Goal: Obtain resource: Download file/media

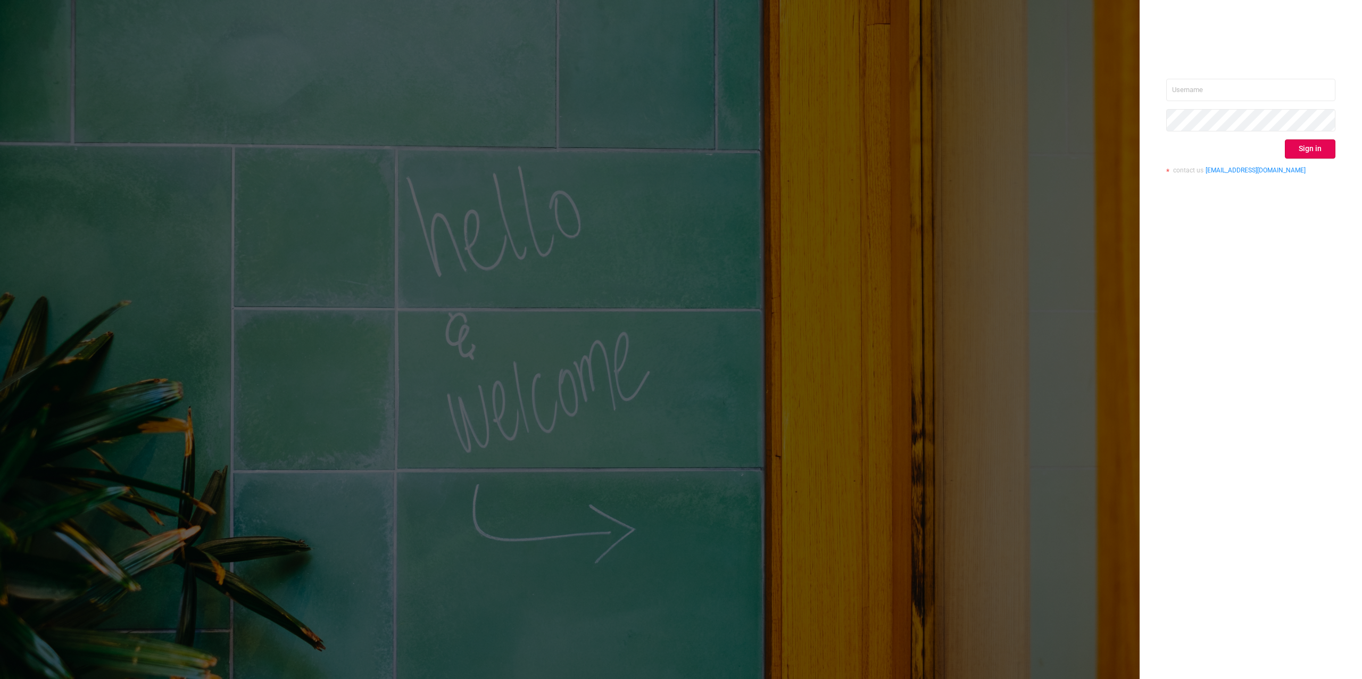
click at [1264, 88] on input "text" at bounding box center [1250, 90] width 169 height 22
type input "[PERSON_NAME][EMAIL_ADDRESS][DOMAIN_NAME]"
click at [1302, 148] on button "Sign in" at bounding box center [1310, 148] width 51 height 19
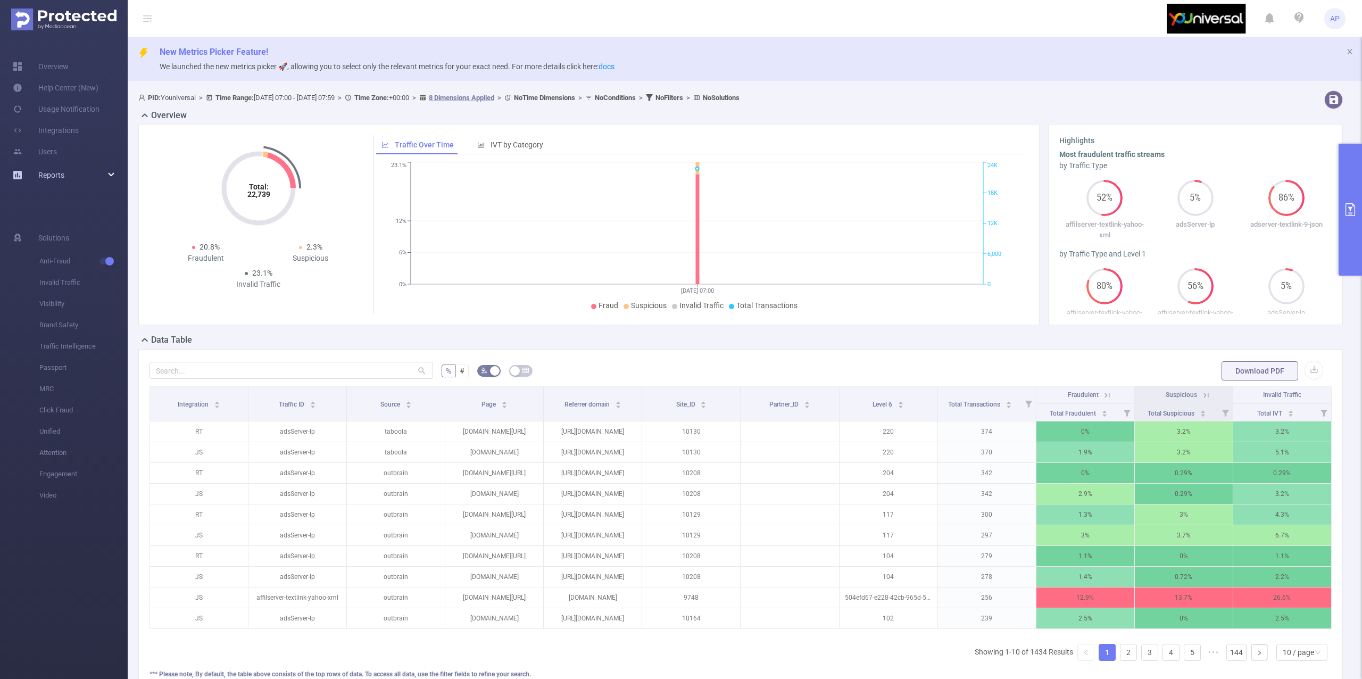
click at [59, 171] on span "Reports" at bounding box center [51, 175] width 26 height 9
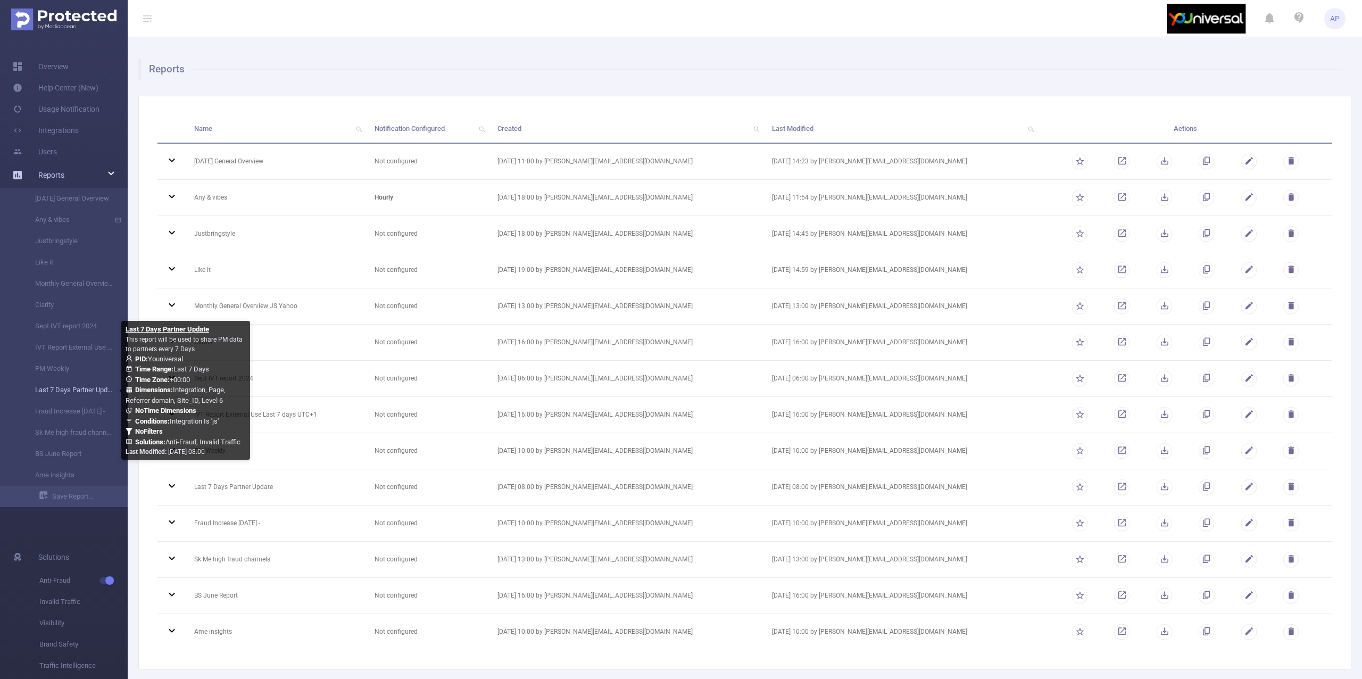
click at [84, 386] on link "Last 7 Days Partner Update" at bounding box center [68, 389] width 94 height 21
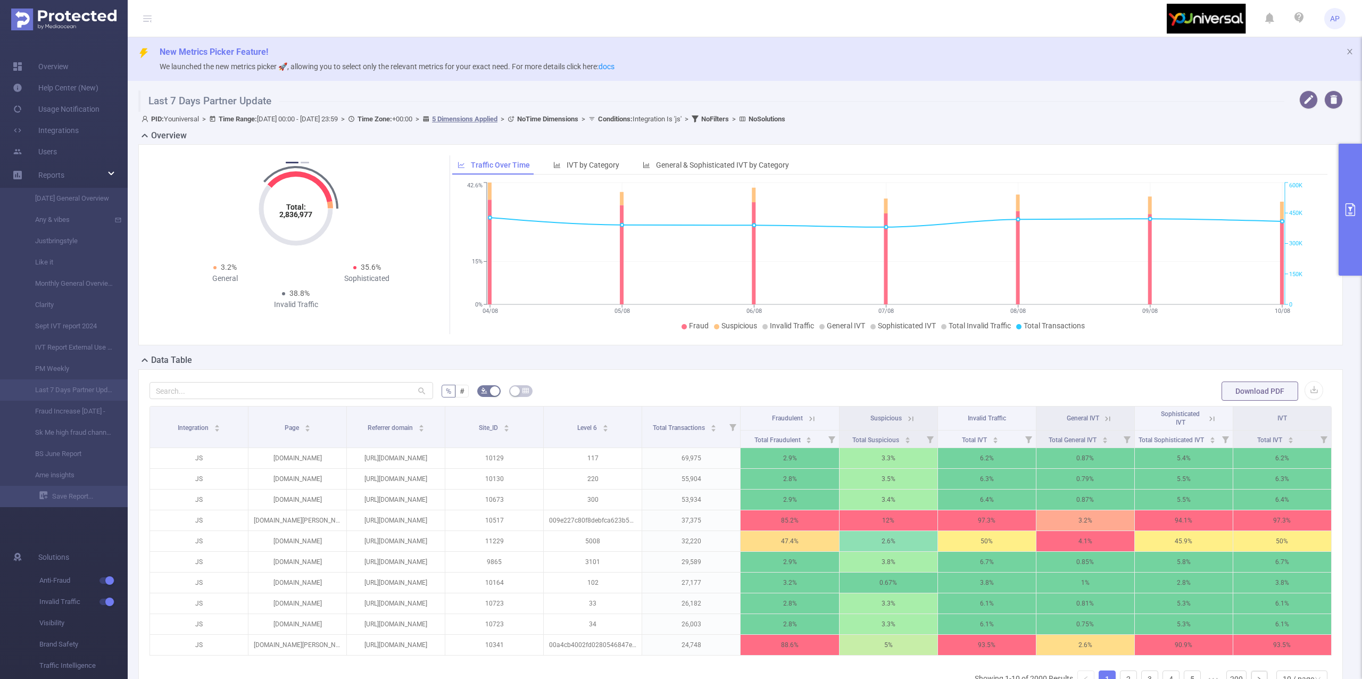
click at [1351, 181] on button "primary" at bounding box center [1350, 210] width 23 height 132
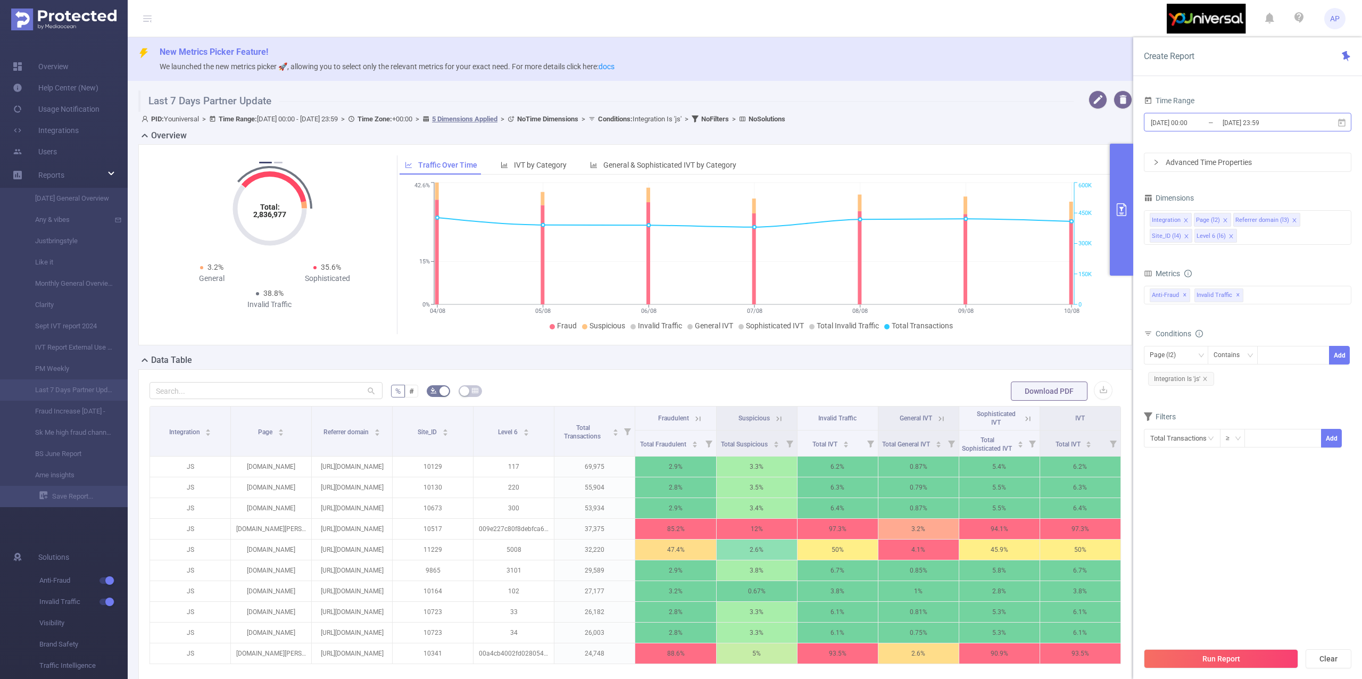
click at [1249, 122] on input "[DATE] 23:59" at bounding box center [1265, 122] width 86 height 14
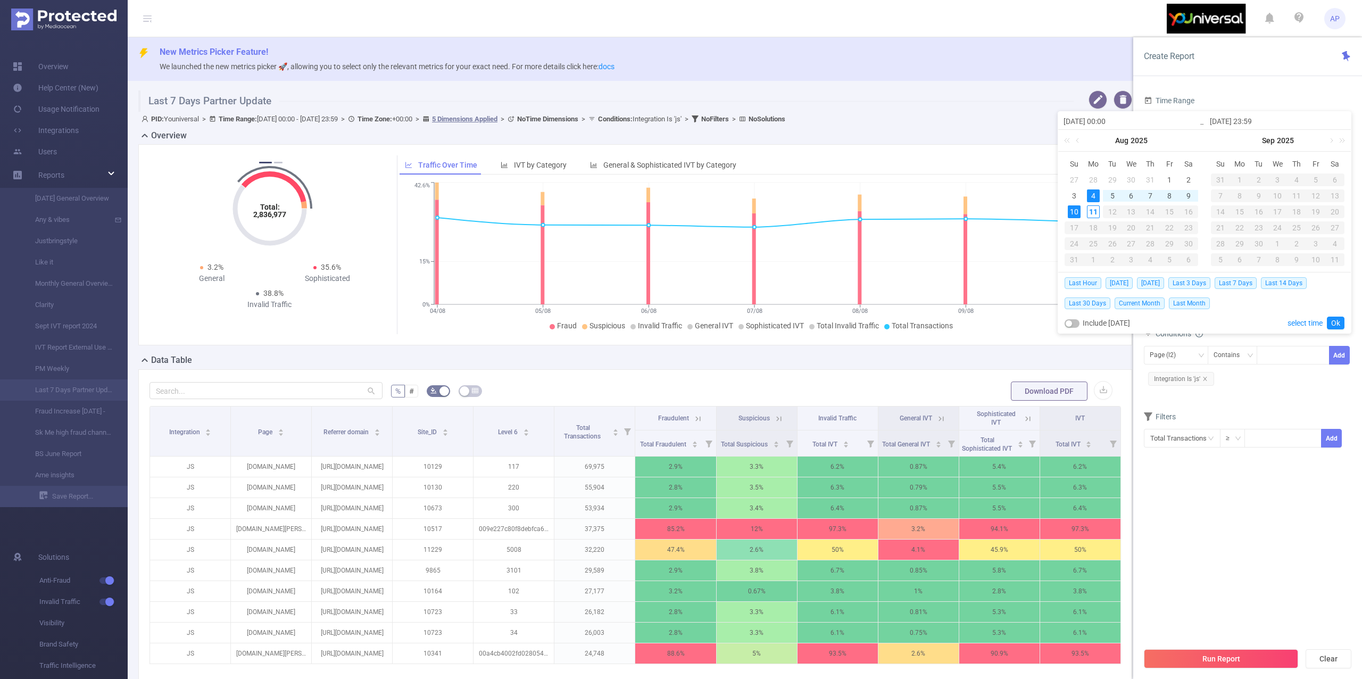
click at [1066, 184] on td "27" at bounding box center [1074, 180] width 19 height 16
click at [1081, 145] on link at bounding box center [1079, 140] width 10 height 21
click at [1103, 223] on td "22" at bounding box center [1112, 228] width 19 height 16
type input "[DATE] 00:00"
type input "[DATE] 23:59"
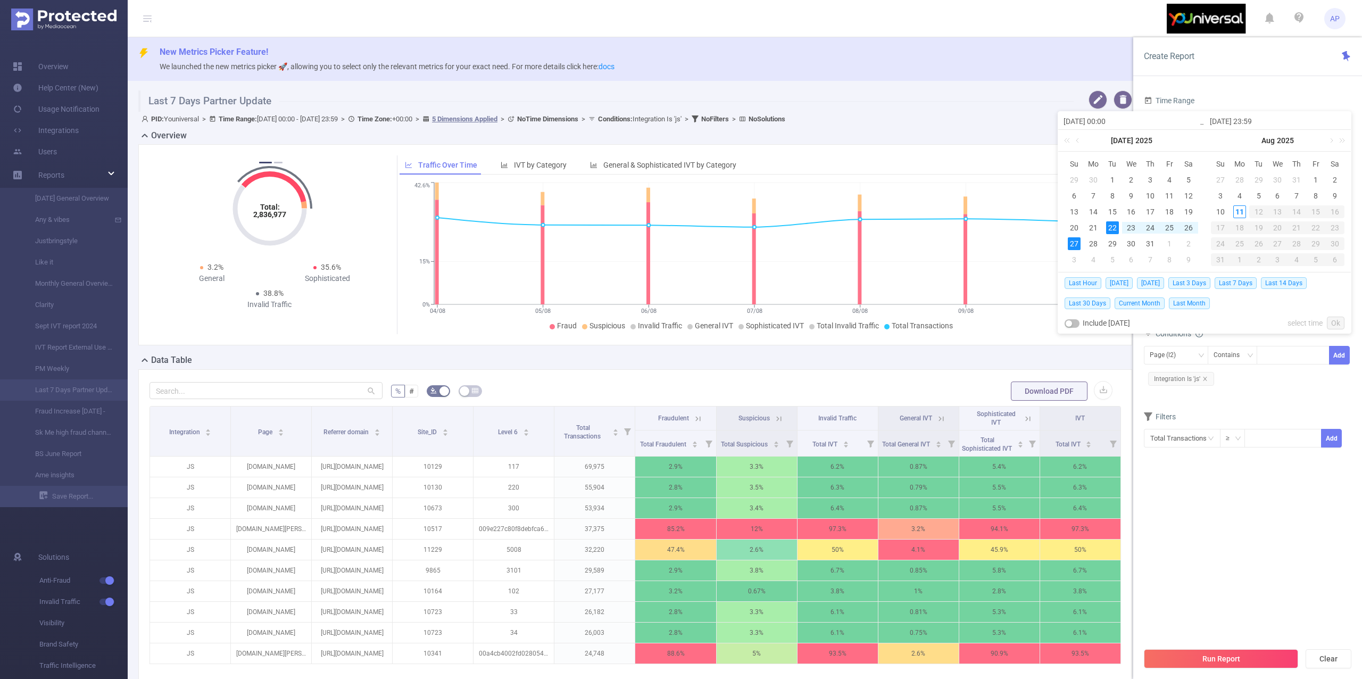
type input "[DATE] 00:00"
type input "[DATE] 23:59"
click at [1241, 210] on div "11" at bounding box center [1239, 211] width 13 height 13
click at [1116, 231] on div "22" at bounding box center [1112, 227] width 13 height 13
type input "[DATE] 23:59"
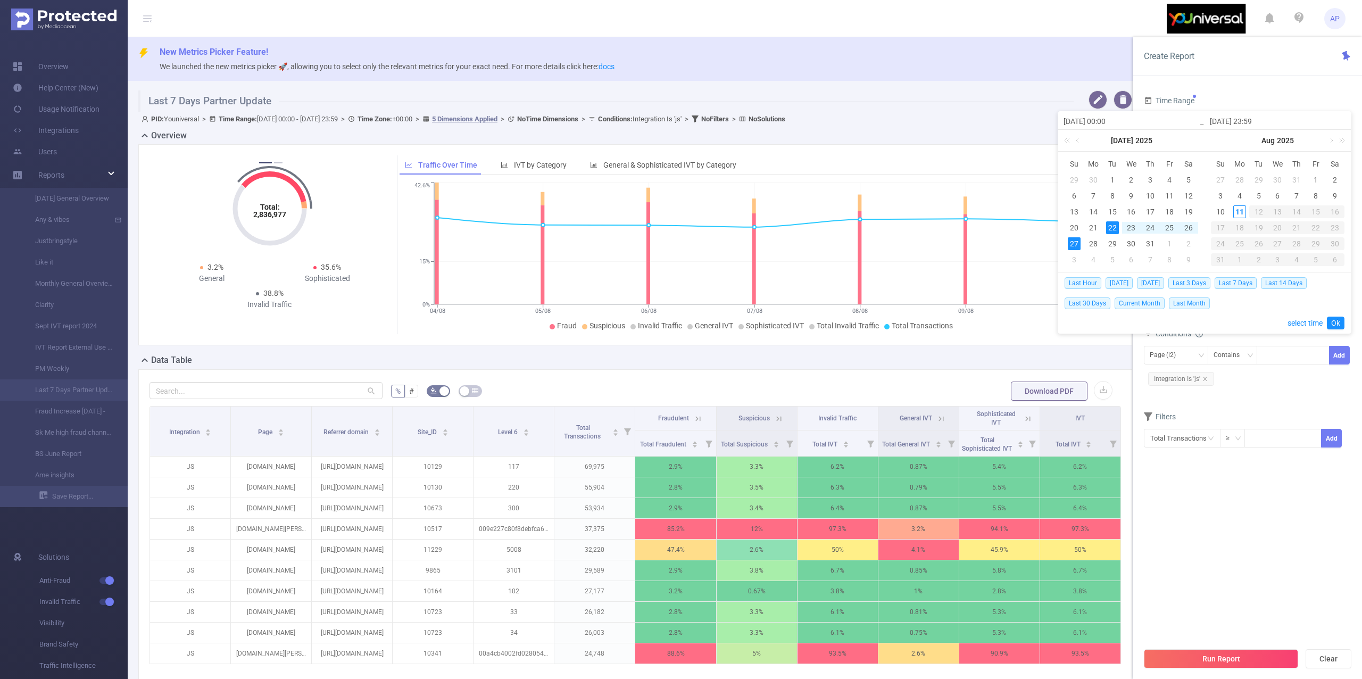
type input "[DATE] 23:59"
click at [1331, 319] on link "Ok" at bounding box center [1336, 323] width 18 height 13
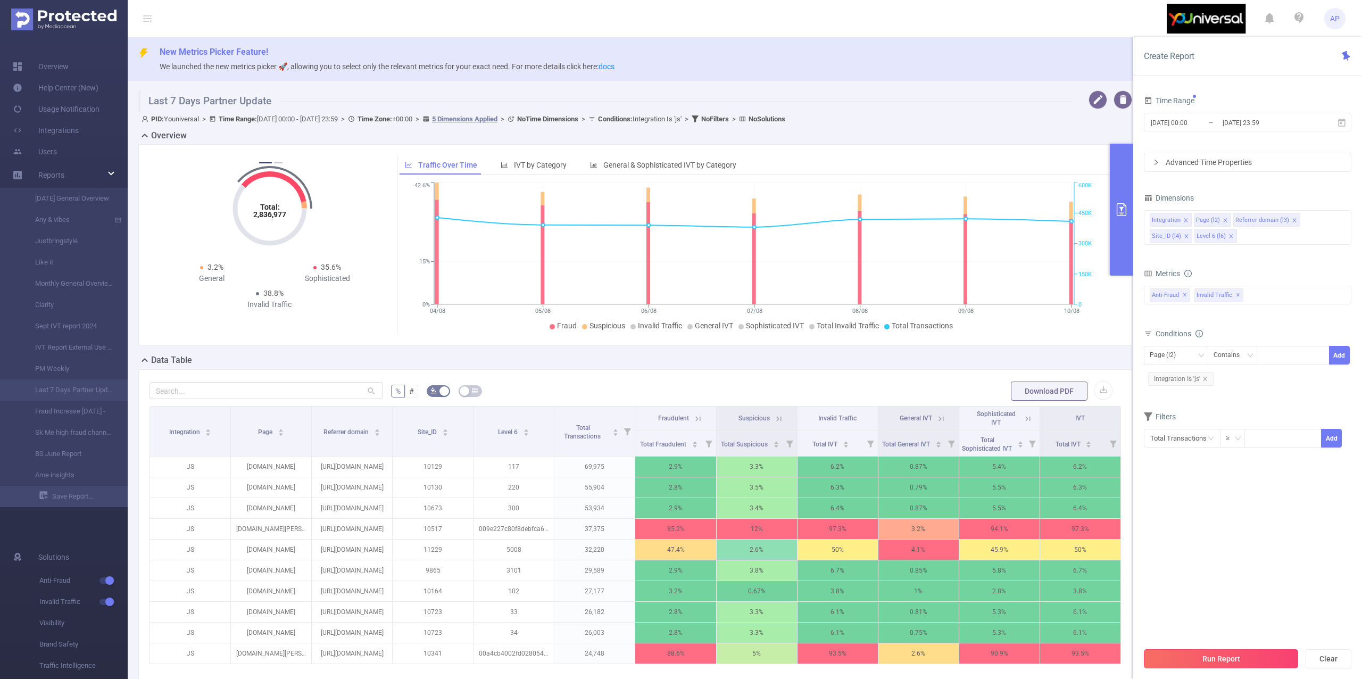
click at [1156, 650] on button "Run Report" at bounding box center [1221, 658] width 154 height 19
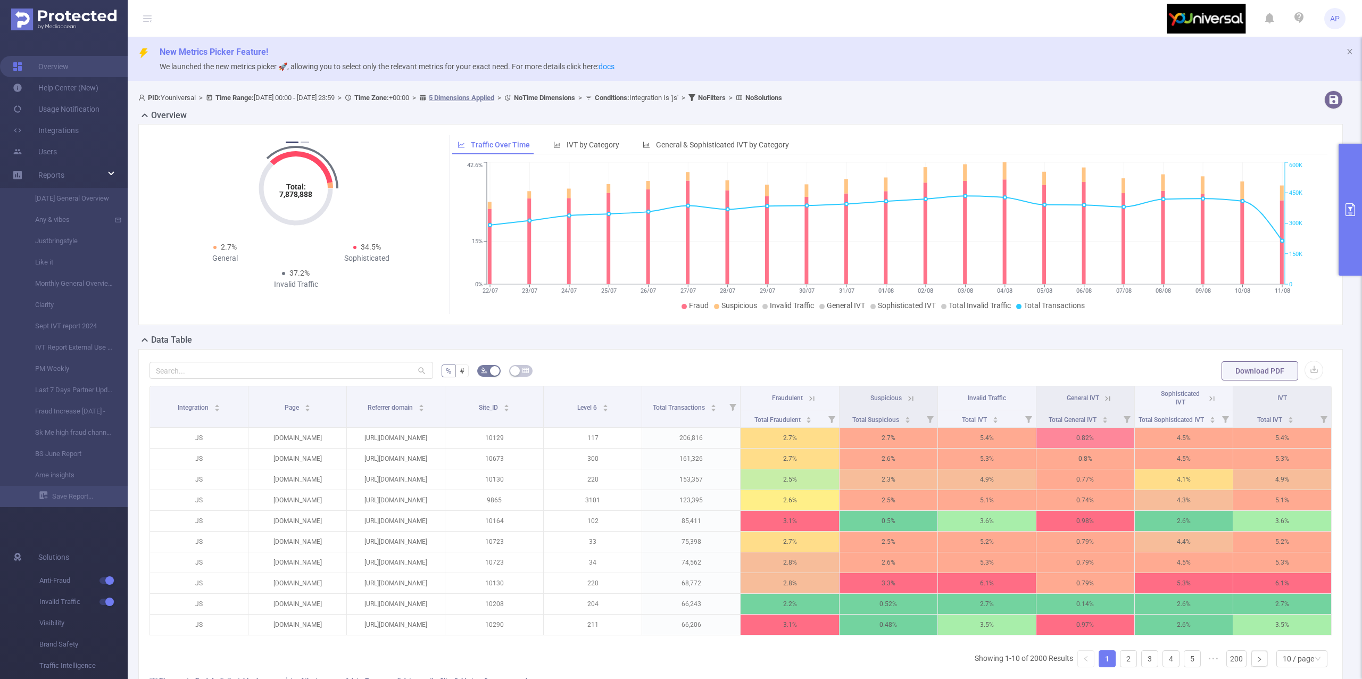
click at [1343, 173] on button "primary" at bounding box center [1350, 210] width 23 height 132
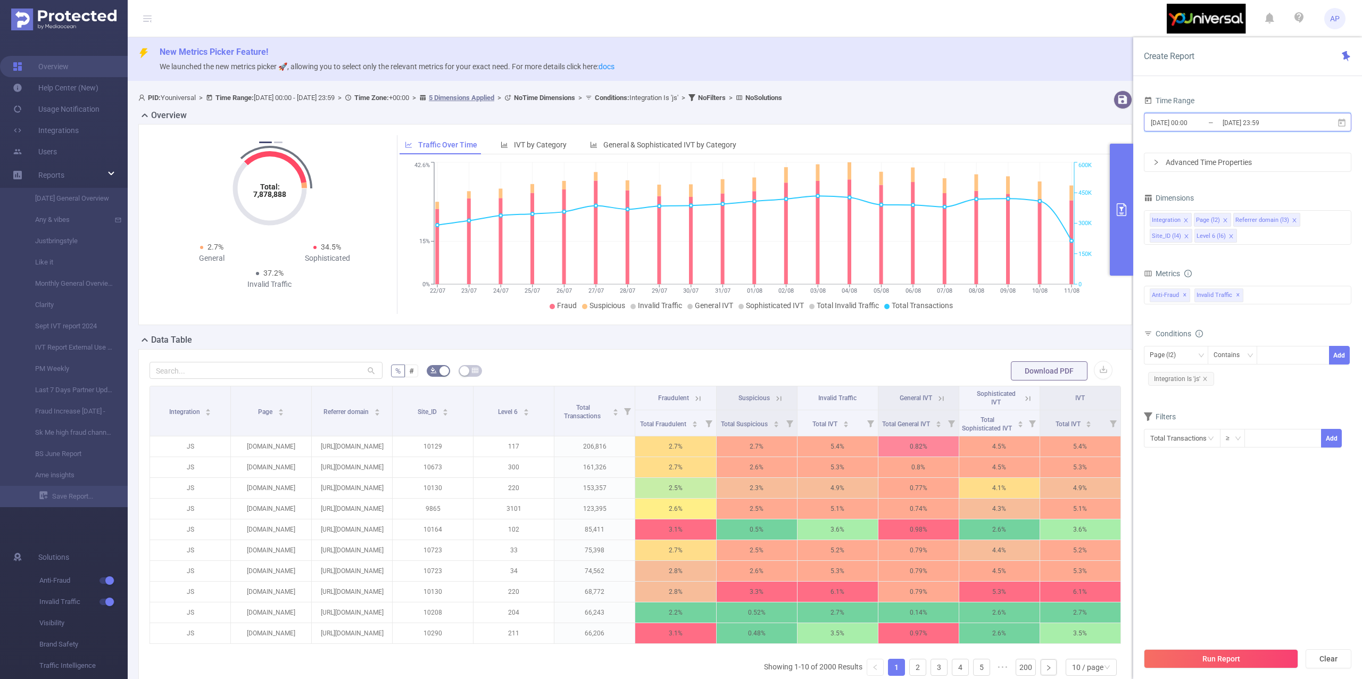
click at [1346, 122] on span "[DATE] 00:00 _ [DATE] 23:59" at bounding box center [1247, 122] width 207 height 19
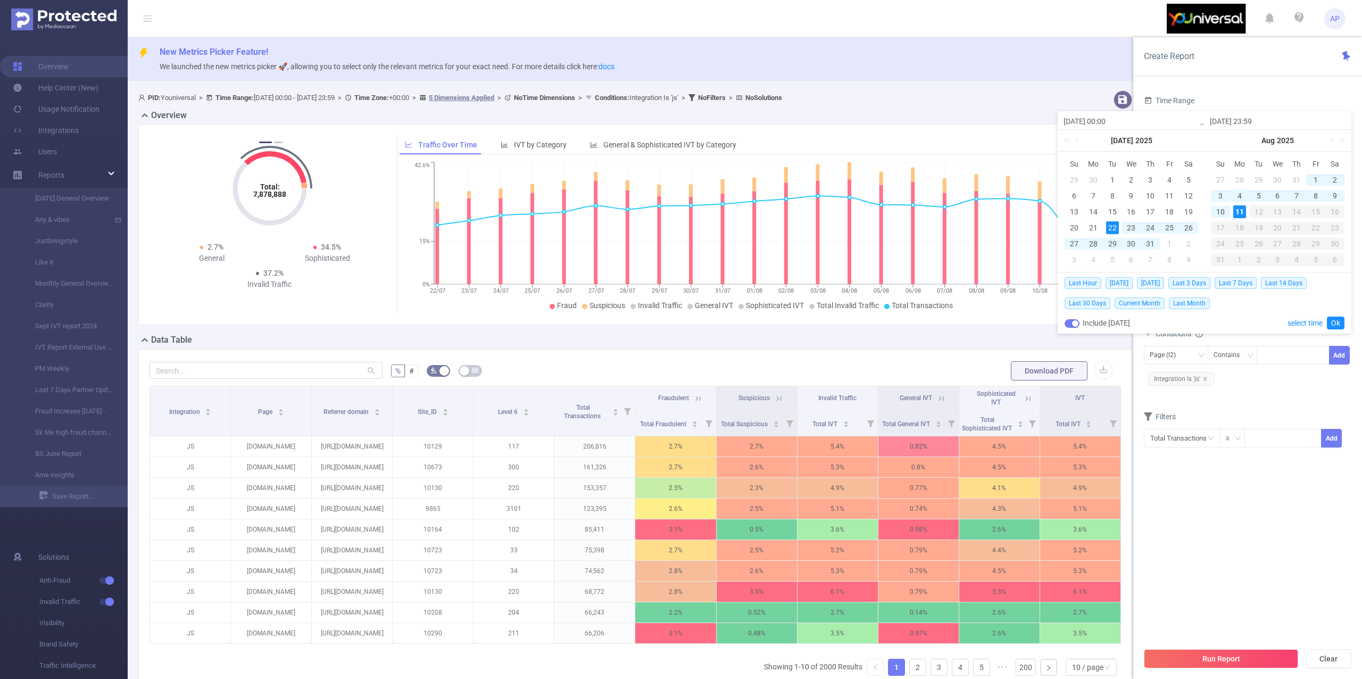
click at [1243, 194] on div "4" at bounding box center [1239, 195] width 13 height 13
click at [1222, 209] on div "10" at bounding box center [1220, 211] width 13 height 13
type input "[DATE] 00:00"
type input "[DATE] 23:59"
type input "[DATE] 00:00"
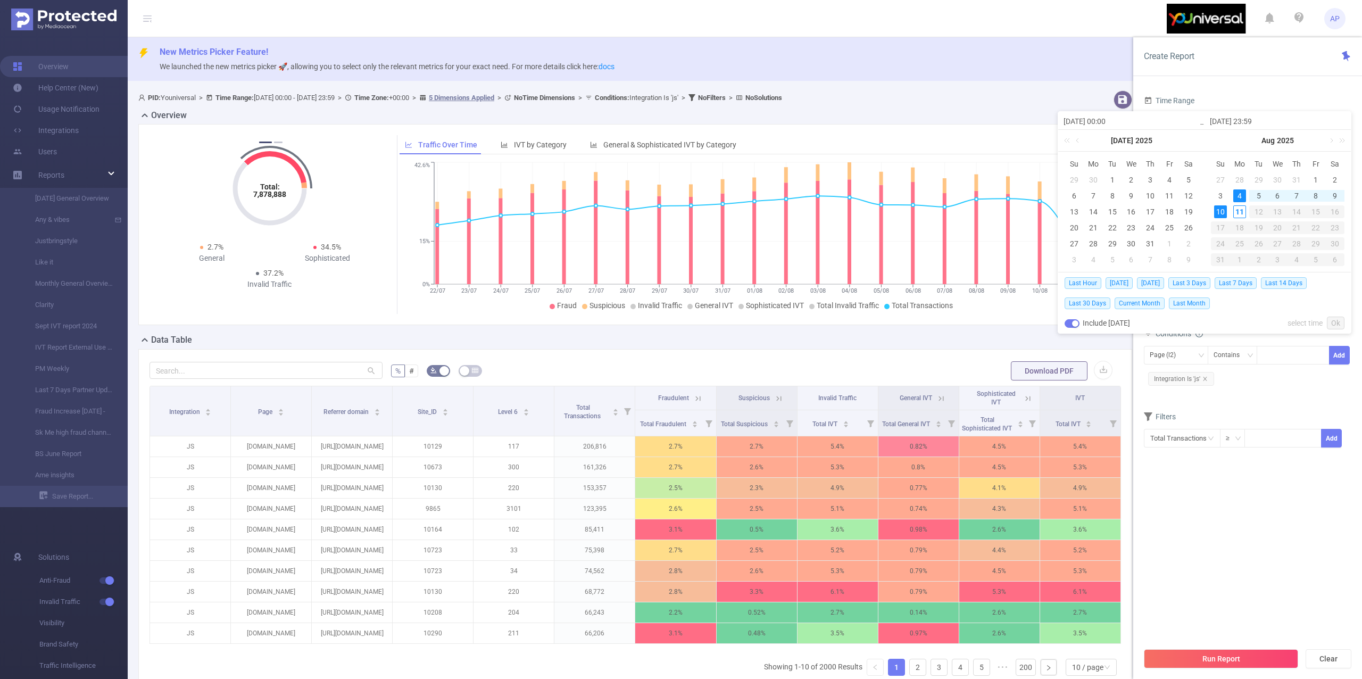
type input "[DATE] 23:59"
click at [1329, 321] on link "Ok" at bounding box center [1336, 323] width 18 height 13
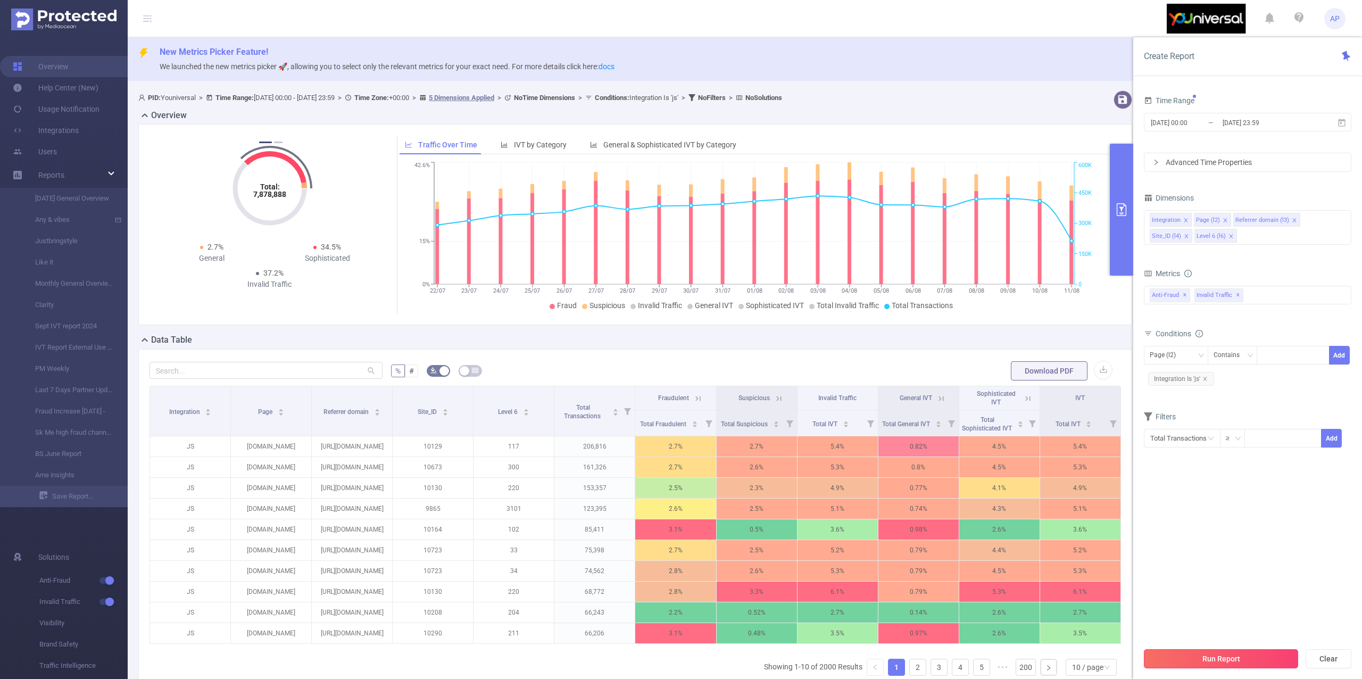
click at [1150, 658] on button "Run Report" at bounding box center [1221, 658] width 154 height 19
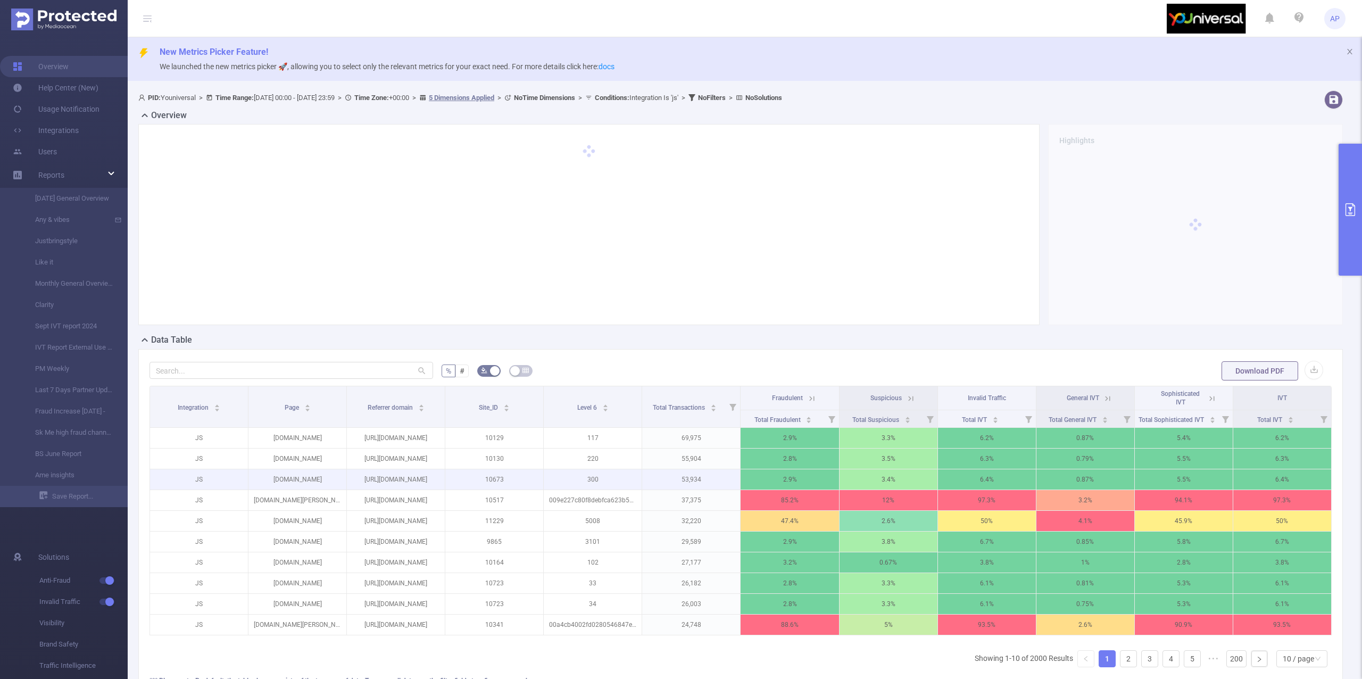
scroll to position [120, 0]
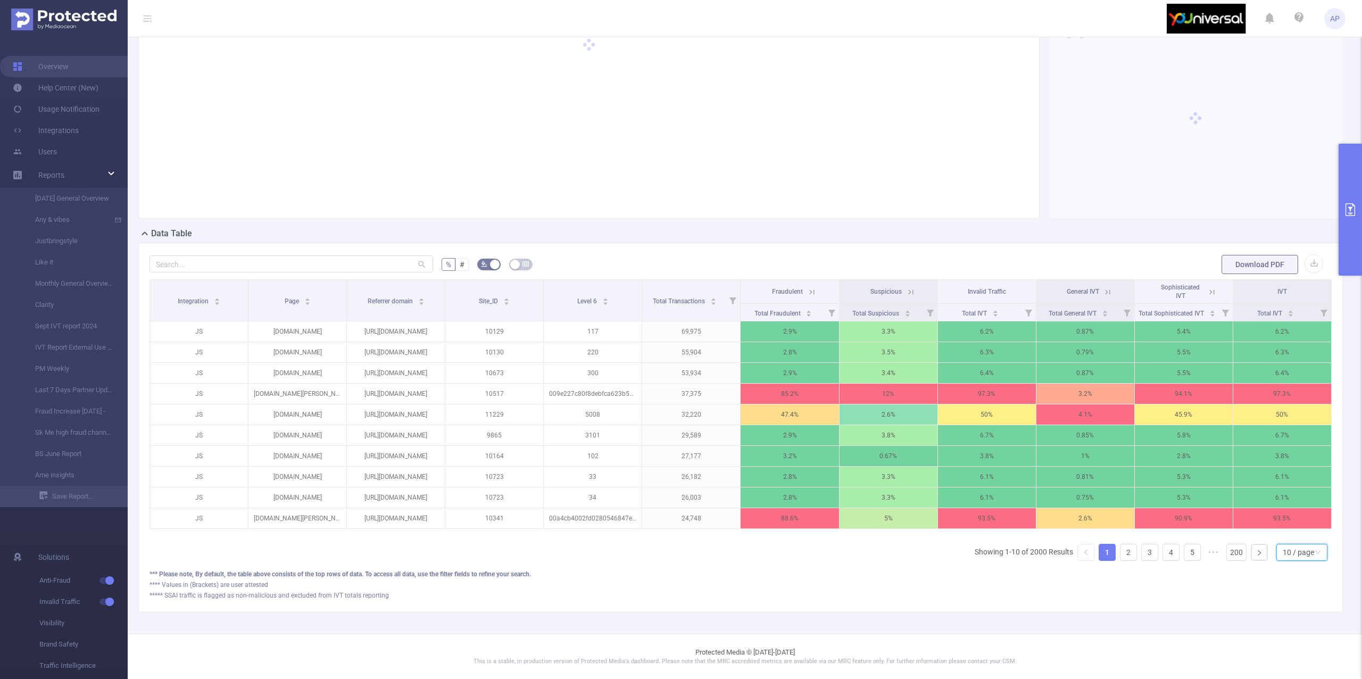
click at [1283, 550] on div "10 / page" at bounding box center [1298, 552] width 31 height 16
click at [1276, 537] on li "50 / page" at bounding box center [1291, 545] width 52 height 17
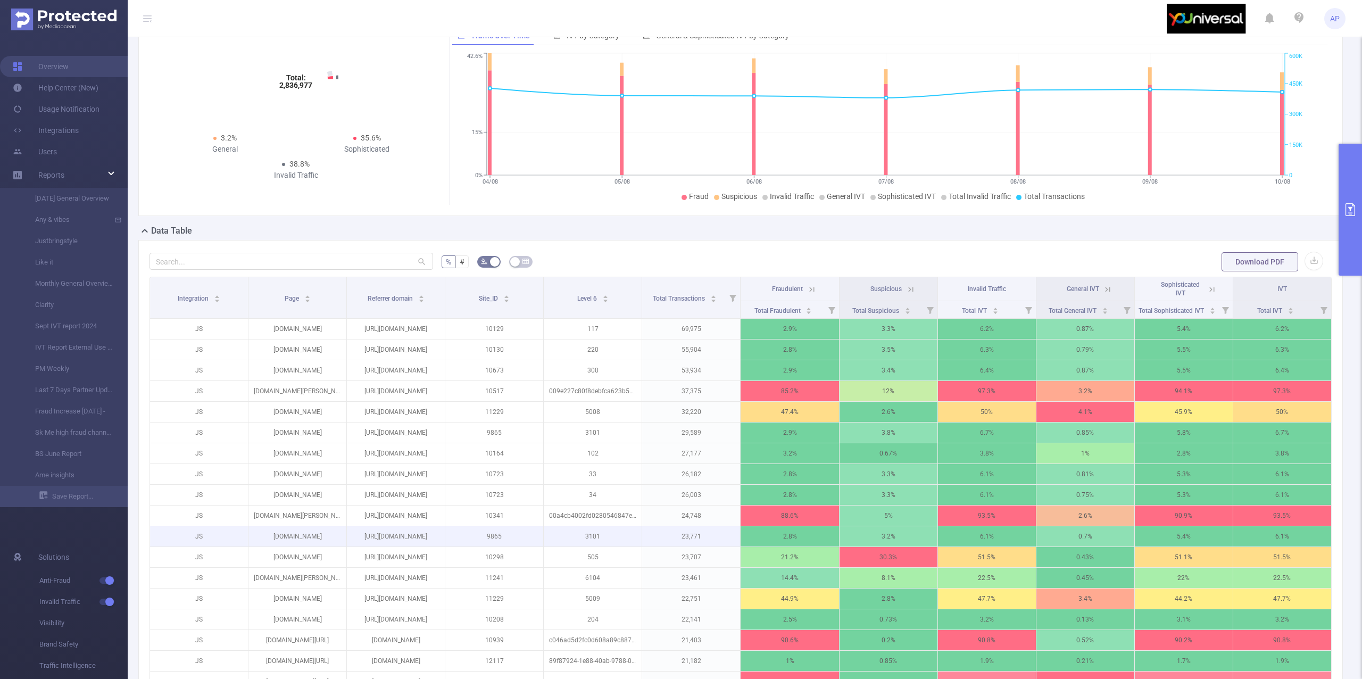
scroll to position [213, 0]
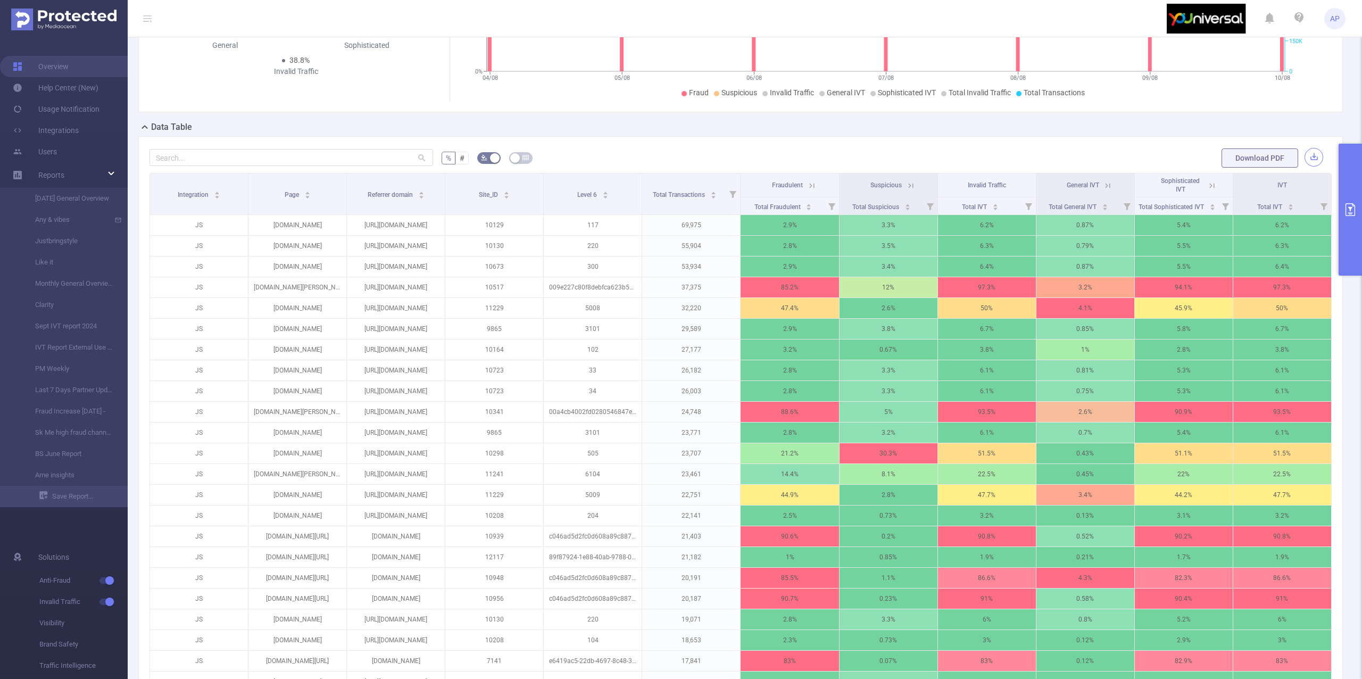
click at [1308, 159] on button "button" at bounding box center [1314, 157] width 19 height 19
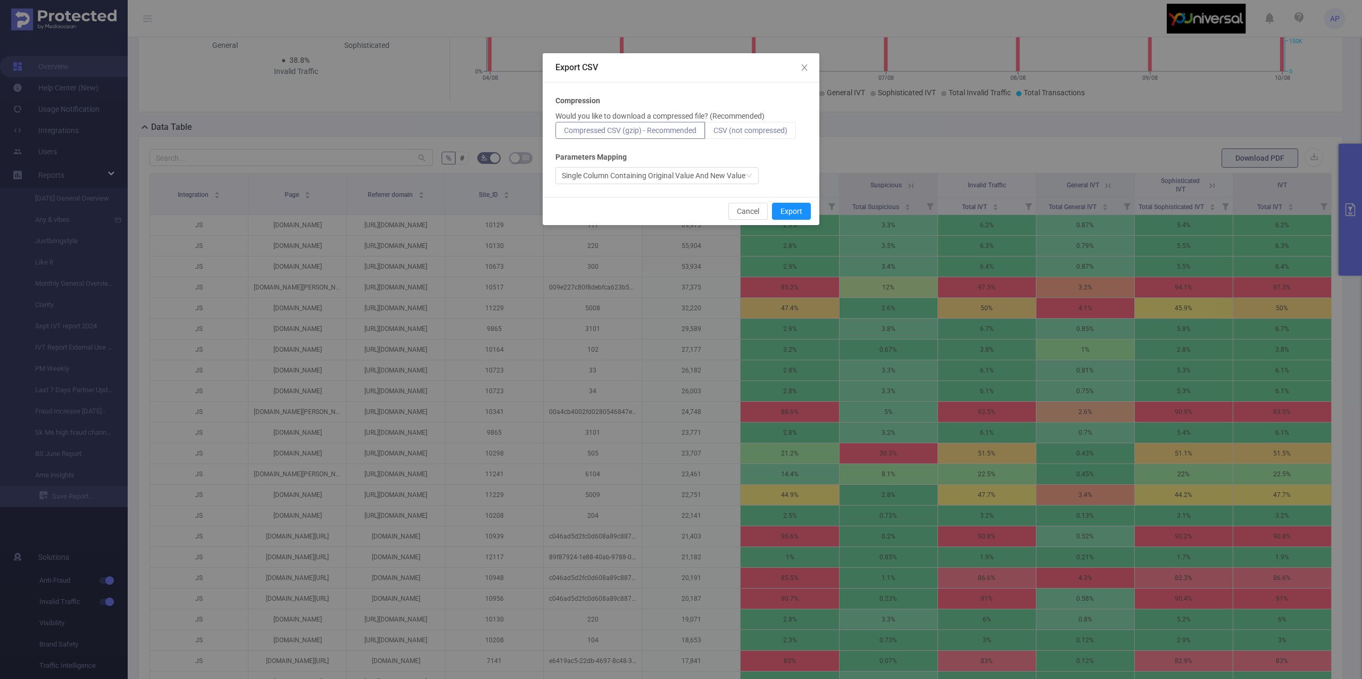
click at [728, 134] on label "CSV (not compressed)" at bounding box center [750, 130] width 91 height 17
click at [713, 133] on input "CSV (not compressed)" at bounding box center [713, 133] width 0 height 0
click at [795, 210] on button "Export" at bounding box center [791, 211] width 39 height 17
